Goal: Task Accomplishment & Management: Use online tool/utility

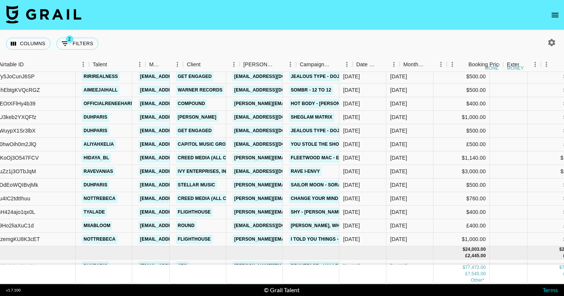
scroll to position [224, 43]
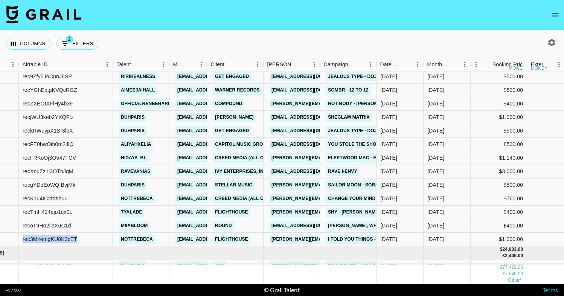
drag, startPoint x: 78, startPoint y: 238, endPoint x: 19, endPoint y: 238, distance: 58.7
click at [19, 238] on div "rec3MzemgKU8K3cET" at bounding box center [66, 240] width 94 height 14
copy div "rec3MzemgKU8K3cET"
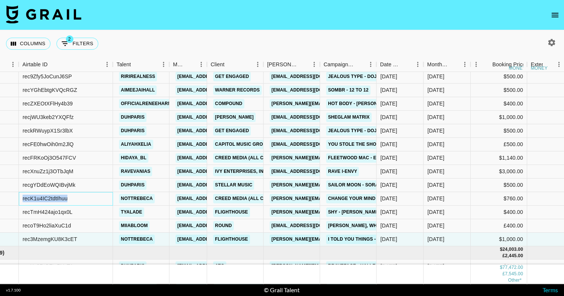
drag, startPoint x: 71, startPoint y: 201, endPoint x: 11, endPoint y: 200, distance: 60.6
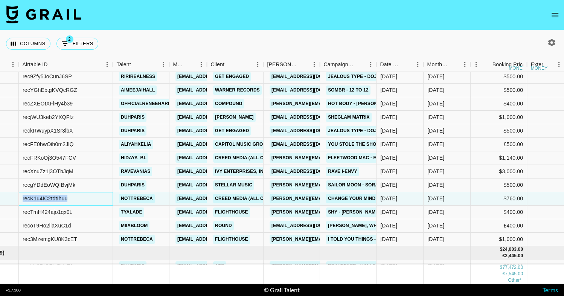
copy div "recK1u4IC2tdtIhuu"
click at [313, 17] on nav at bounding box center [282, 15] width 564 height 30
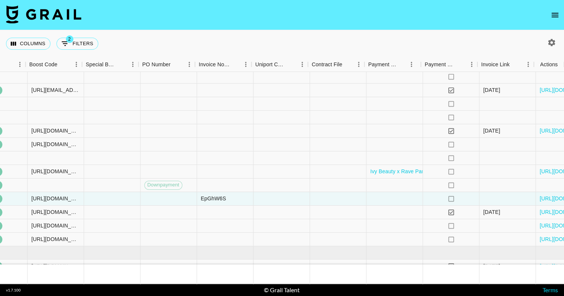
scroll to position [224, 751]
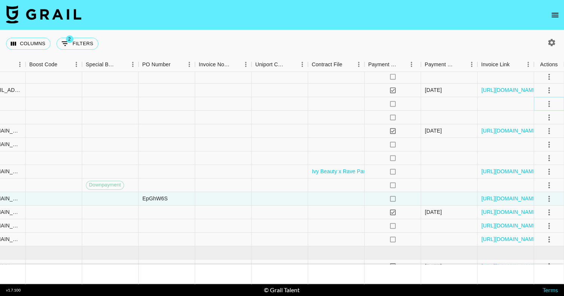
click at [545, 106] on icon "select merge strategy" at bounding box center [548, 103] width 9 height 9
click at [543, 122] on li "Confirm" at bounding box center [539, 120] width 49 height 14
click at [542, 144] on li "Draft Created" at bounding box center [539, 147] width 49 height 14
click at [299, 32] on div "Columns 2 Filters + Booking" at bounding box center [282, 43] width 564 height 27
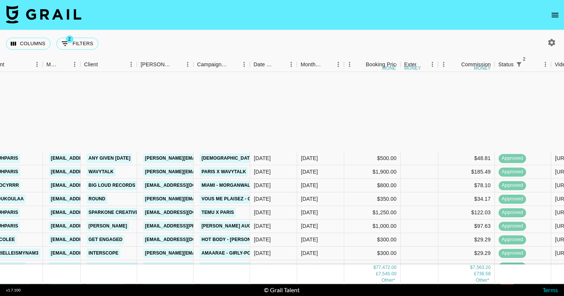
scroll to position [0, 170]
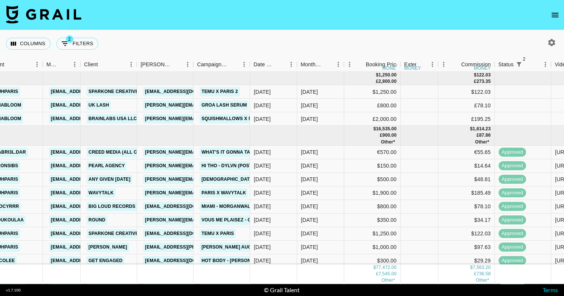
click at [555, 19] on button "open drawer" at bounding box center [554, 15] width 15 height 15
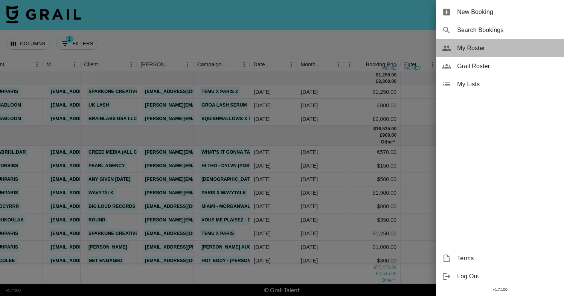
click at [490, 44] on span "My Roster" at bounding box center [507, 48] width 101 height 9
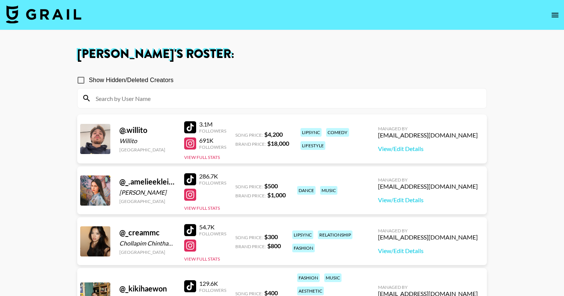
click at [201, 102] on input at bounding box center [286, 98] width 391 height 12
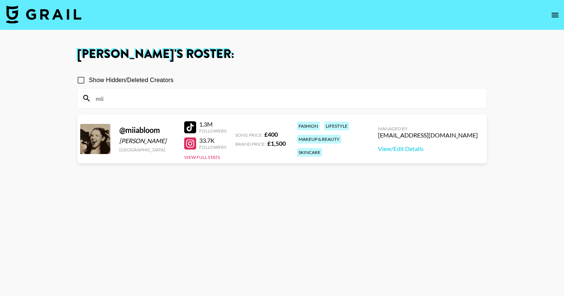
type input "mii"
click at [245, 90] on div "mii" at bounding box center [282, 98] width 409 height 20
click at [0, 0] on section "[PERSON_NAME] 's Roster: Show Hidden/Deleted Creators mii @ miiabloom [PERSON_N…" at bounding box center [282, 175] width 564 height 350
drag, startPoint x: 190, startPoint y: 140, endPoint x: 114, endPoint y: 1, distance: 157.9
click at [0, 0] on section "[PERSON_NAME] 's Roster: Show Hidden/Deleted Creators mii @ miiabloom [PERSON_N…" at bounding box center [282, 175] width 564 height 350
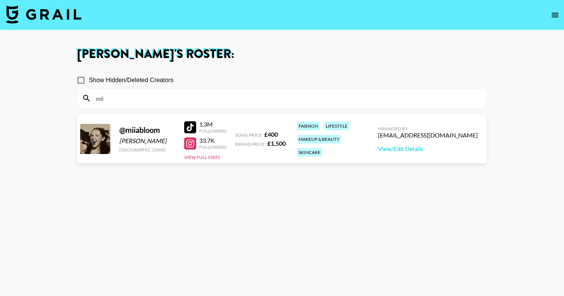
click at [131, 94] on input "mii" at bounding box center [286, 98] width 391 height 12
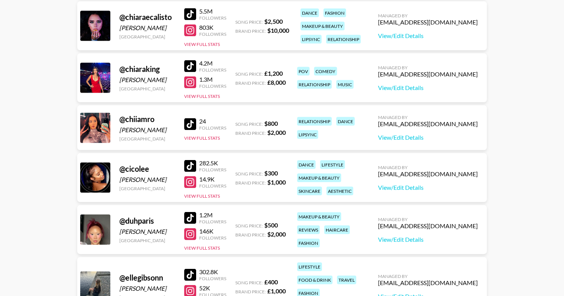
scroll to position [1367, 0]
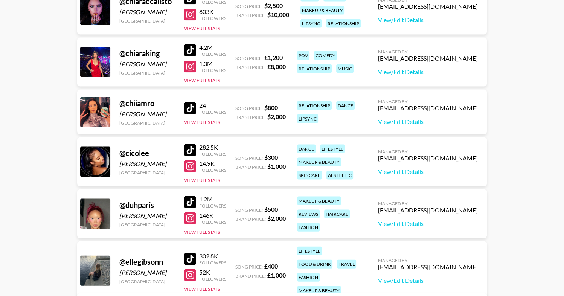
click at [194, 196] on div at bounding box center [190, 202] width 12 height 12
drag, startPoint x: 191, startPoint y: 219, endPoint x: 155, endPoint y: 1, distance: 221.2
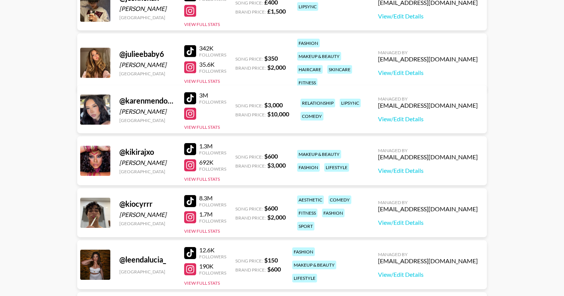
scroll to position [2151, 0]
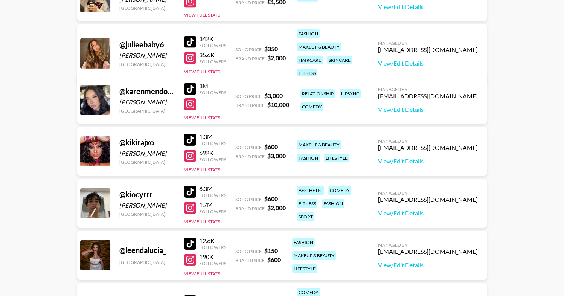
click at [190, 134] on div at bounding box center [190, 140] width 12 height 12
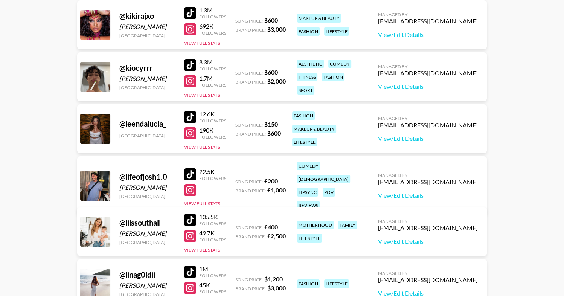
scroll to position [2276, 0]
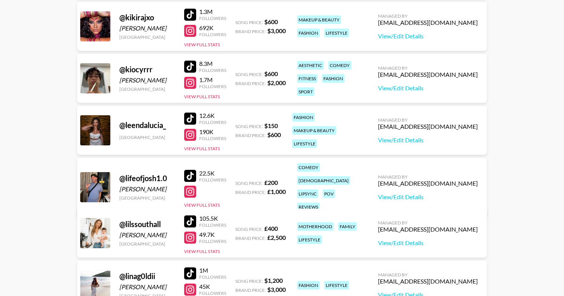
click at [189, 66] on div at bounding box center [190, 67] width 12 height 12
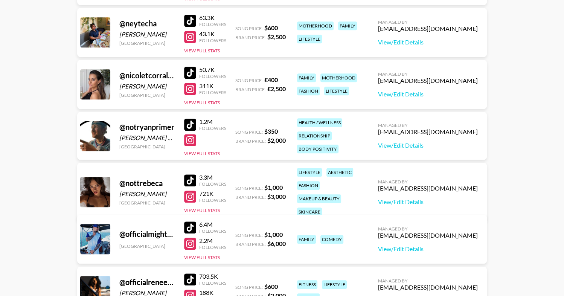
scroll to position [3157, 0]
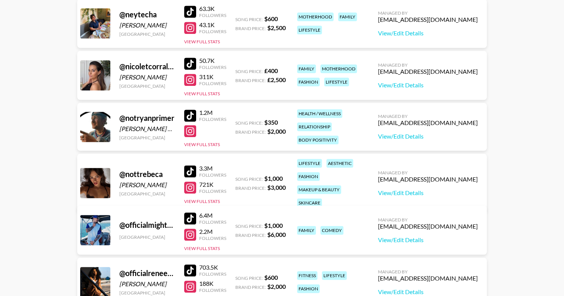
click at [183, 160] on div "@ nottrebeca [PERSON_NAME] [GEOGRAPHIC_DATA] 3.3M Followers 721K Followers View…" at bounding box center [281, 183] width 409 height 59
click at [195, 165] on div at bounding box center [190, 171] width 12 height 12
click at [191, 184] on div at bounding box center [190, 187] width 12 height 12
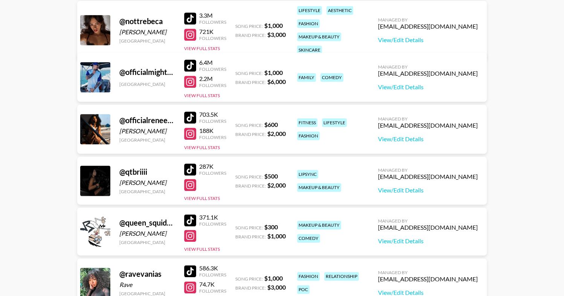
scroll to position [3320, 0]
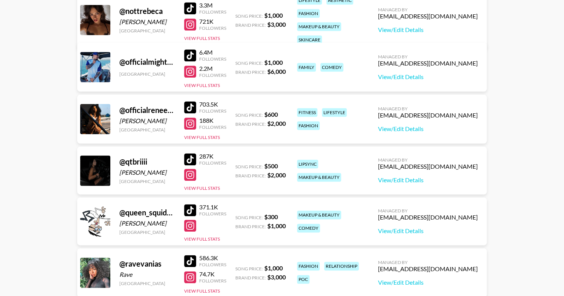
click at [191, 104] on div at bounding box center [190, 107] width 12 height 12
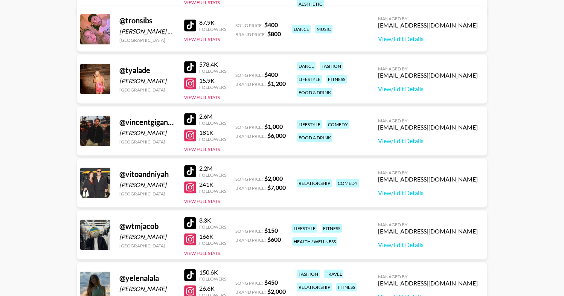
scroll to position [4299, 0]
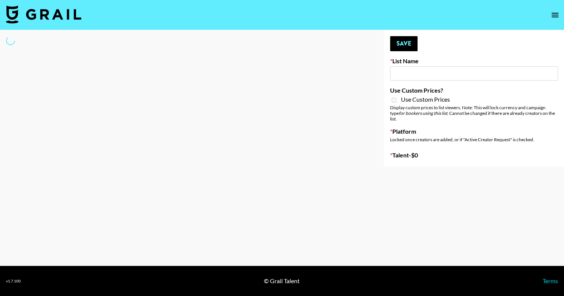
type input "Content Labs for Canva"
select select "Brand"
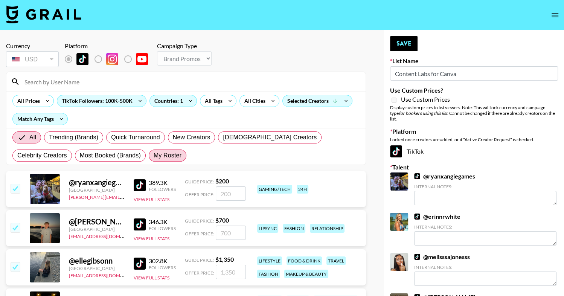
click at [154, 159] on span "My Roster" at bounding box center [168, 155] width 28 height 9
click at [154, 155] on input "My Roster" at bounding box center [154, 155] width 0 height 0
radio input "true"
